Goal: Navigation & Orientation: Go to known website

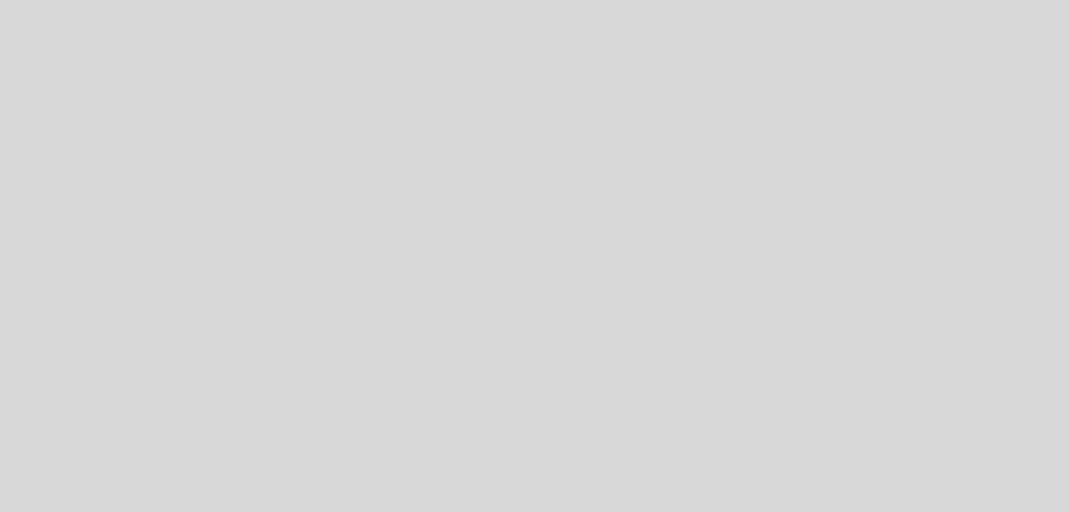
select select "pt"
